Goal: Task Accomplishment & Management: Manage account settings

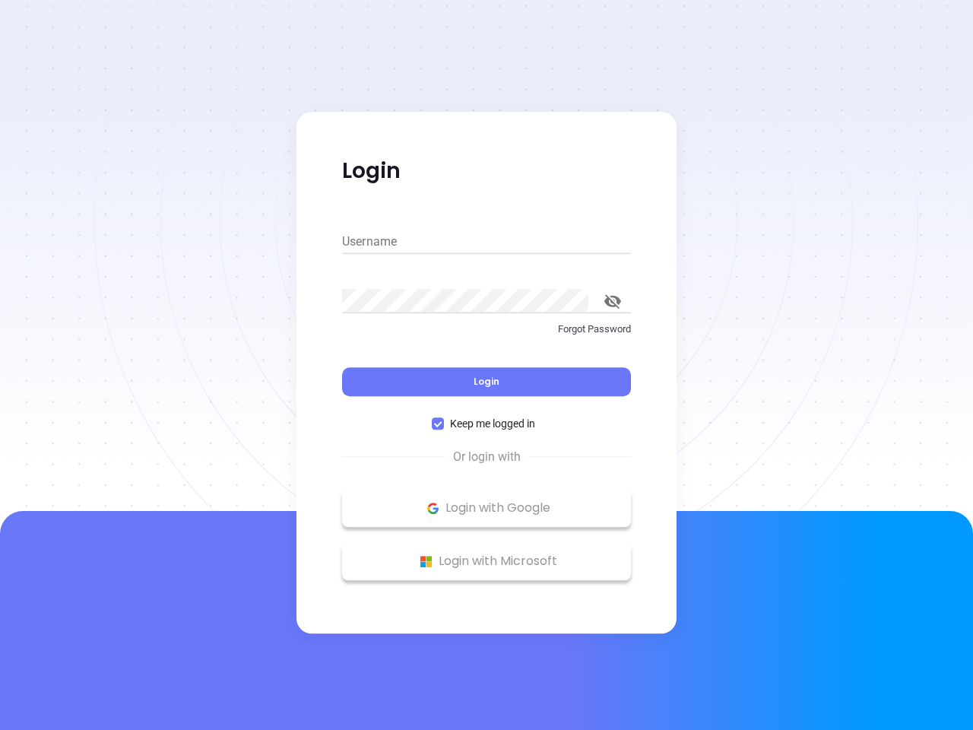
click at [486, 365] on div "Login" at bounding box center [486, 372] width 289 height 47
click at [486, 242] on input "Username" at bounding box center [486, 242] width 289 height 24
click at [613, 301] on icon "toggle password visibility" at bounding box center [612, 301] width 17 height 14
click at [486, 382] on span "Login" at bounding box center [487, 381] width 26 height 13
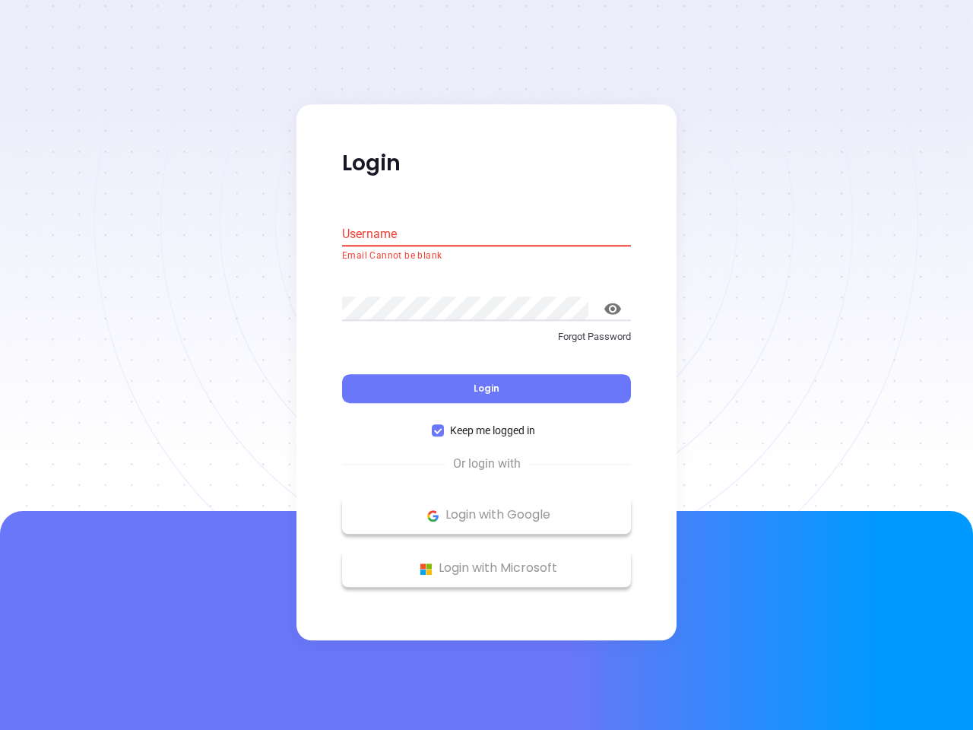
click at [486, 423] on span "Keep me logged in" at bounding box center [492, 431] width 97 height 17
click at [444, 425] on input "Keep me logged in" at bounding box center [438, 431] width 12 height 12
checkbox input "false"
click at [486, 508] on p "Login with Google" at bounding box center [487, 515] width 274 height 23
click at [486, 561] on p "Login with Microsoft" at bounding box center [487, 568] width 274 height 23
